Goal: Task Accomplishment & Management: Manage account settings

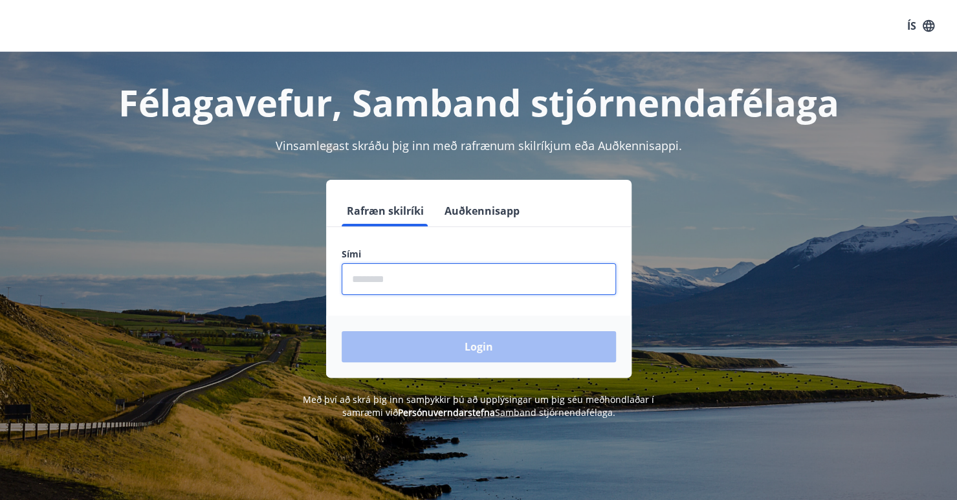
click at [380, 281] on input "phone" at bounding box center [479, 279] width 274 height 32
type input "********"
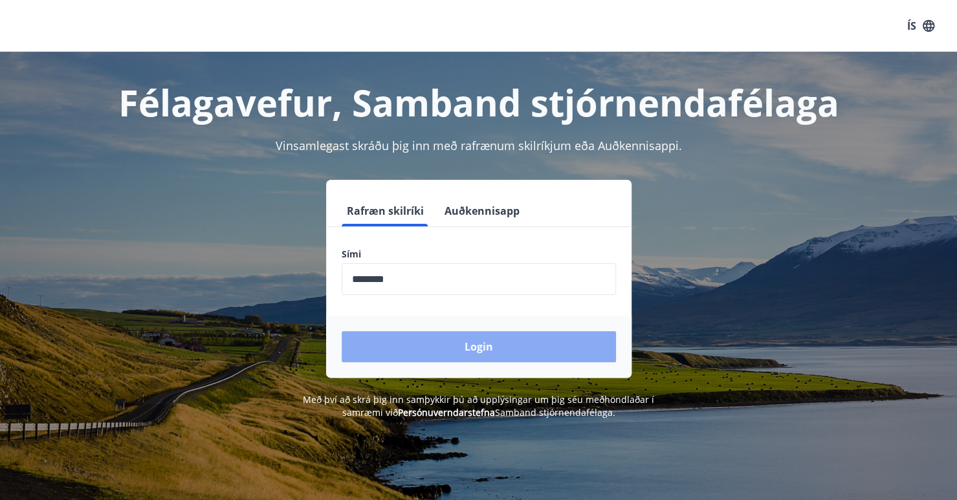
click at [410, 349] on button "Login" at bounding box center [479, 346] width 274 height 31
